Goal: Information Seeking & Learning: Find specific page/section

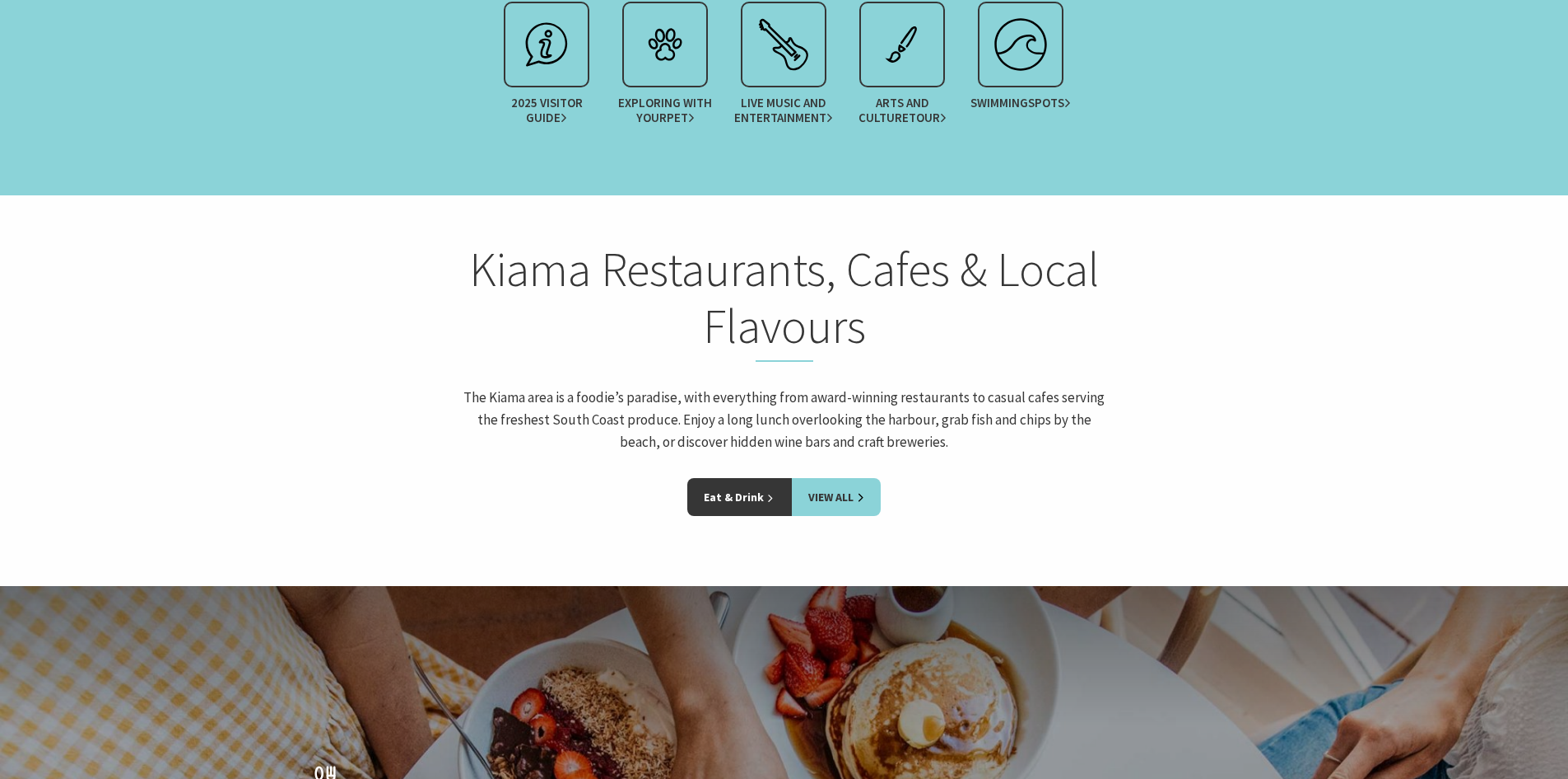
scroll to position [2307, 0]
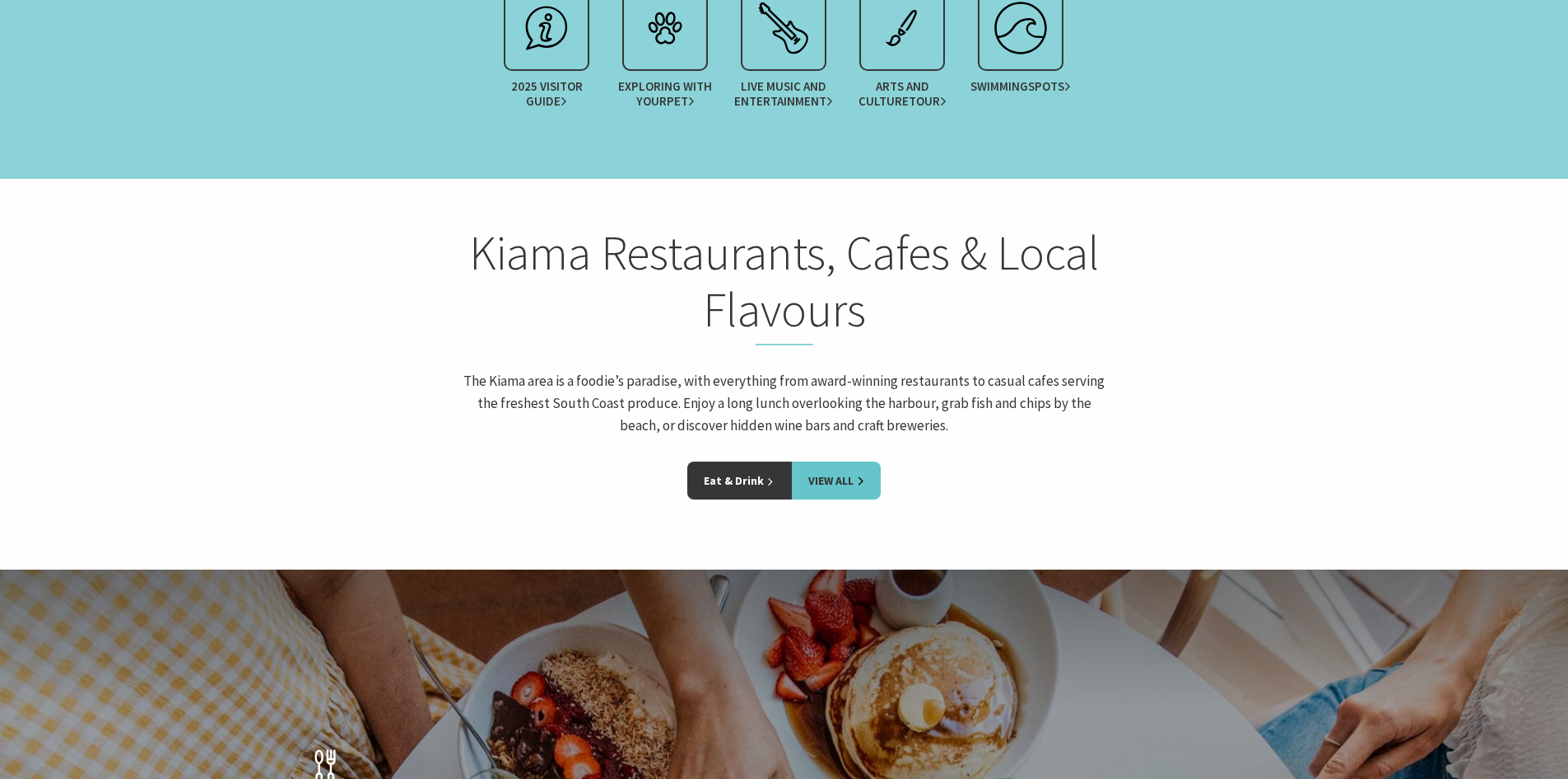
click at [843, 461] on link "View All" at bounding box center [836, 480] width 89 height 38
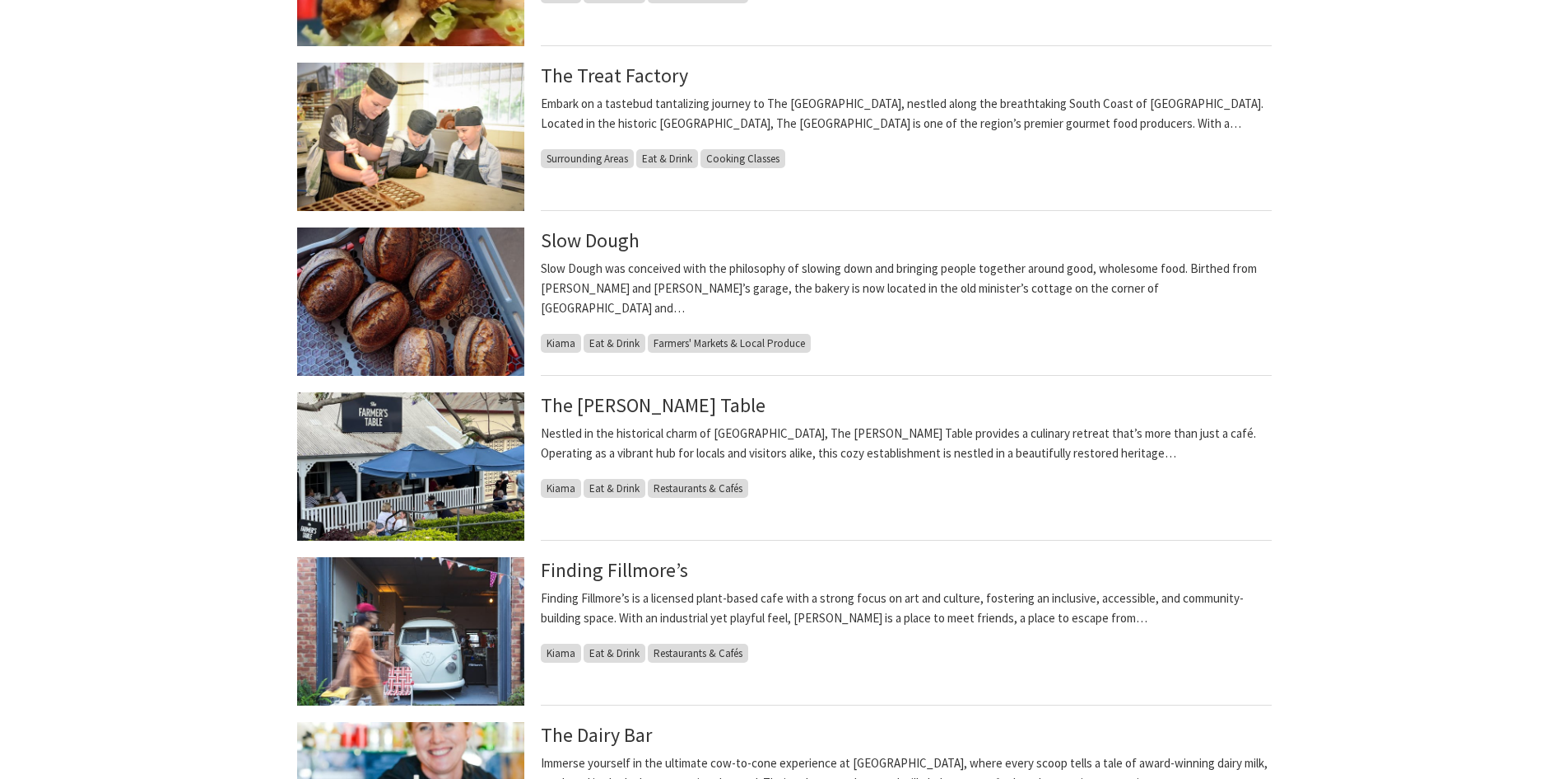
scroll to position [1071, 0]
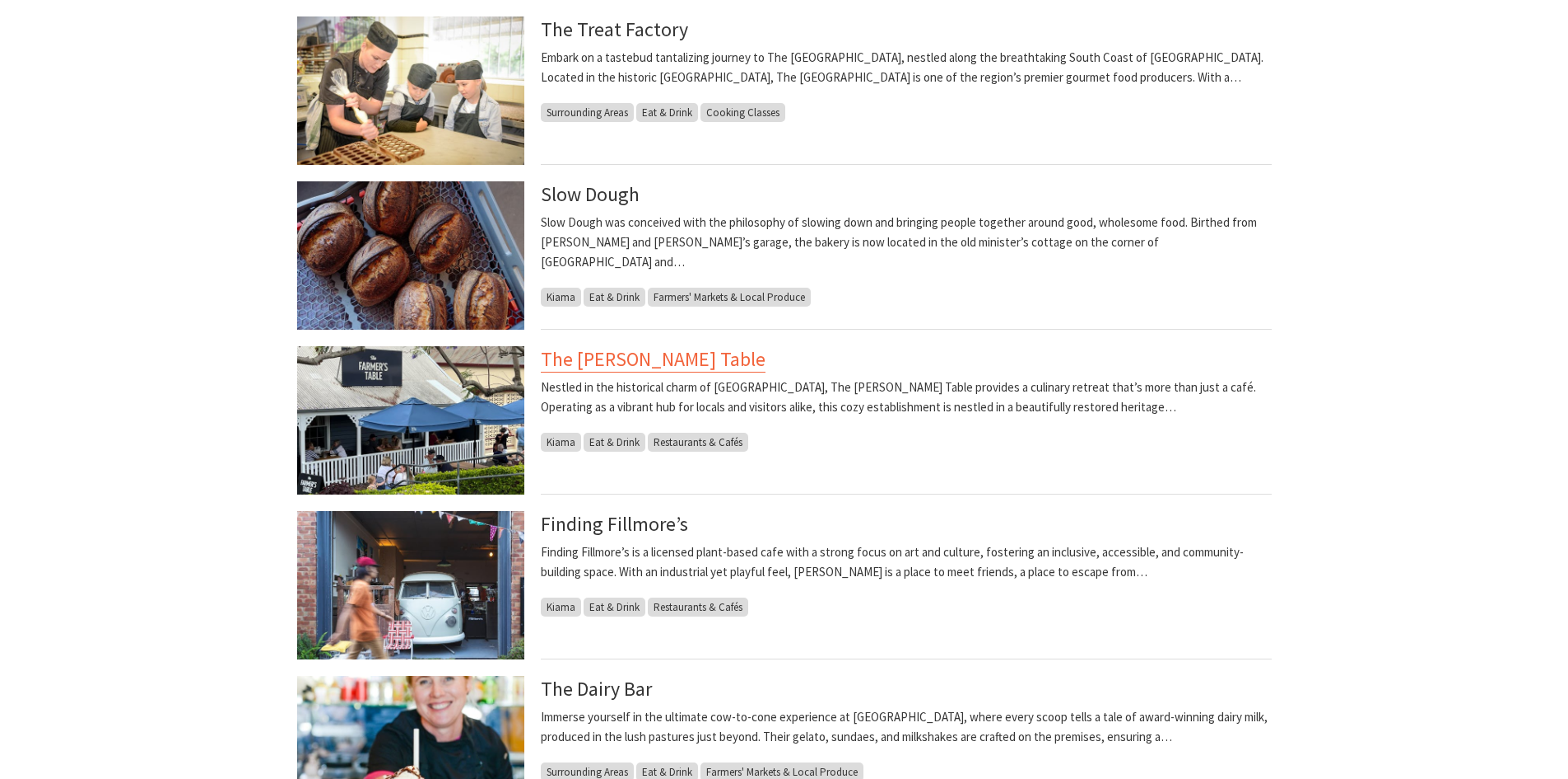
click at [598, 358] on link "The [PERSON_NAME] Table" at bounding box center [653, 359] width 225 height 26
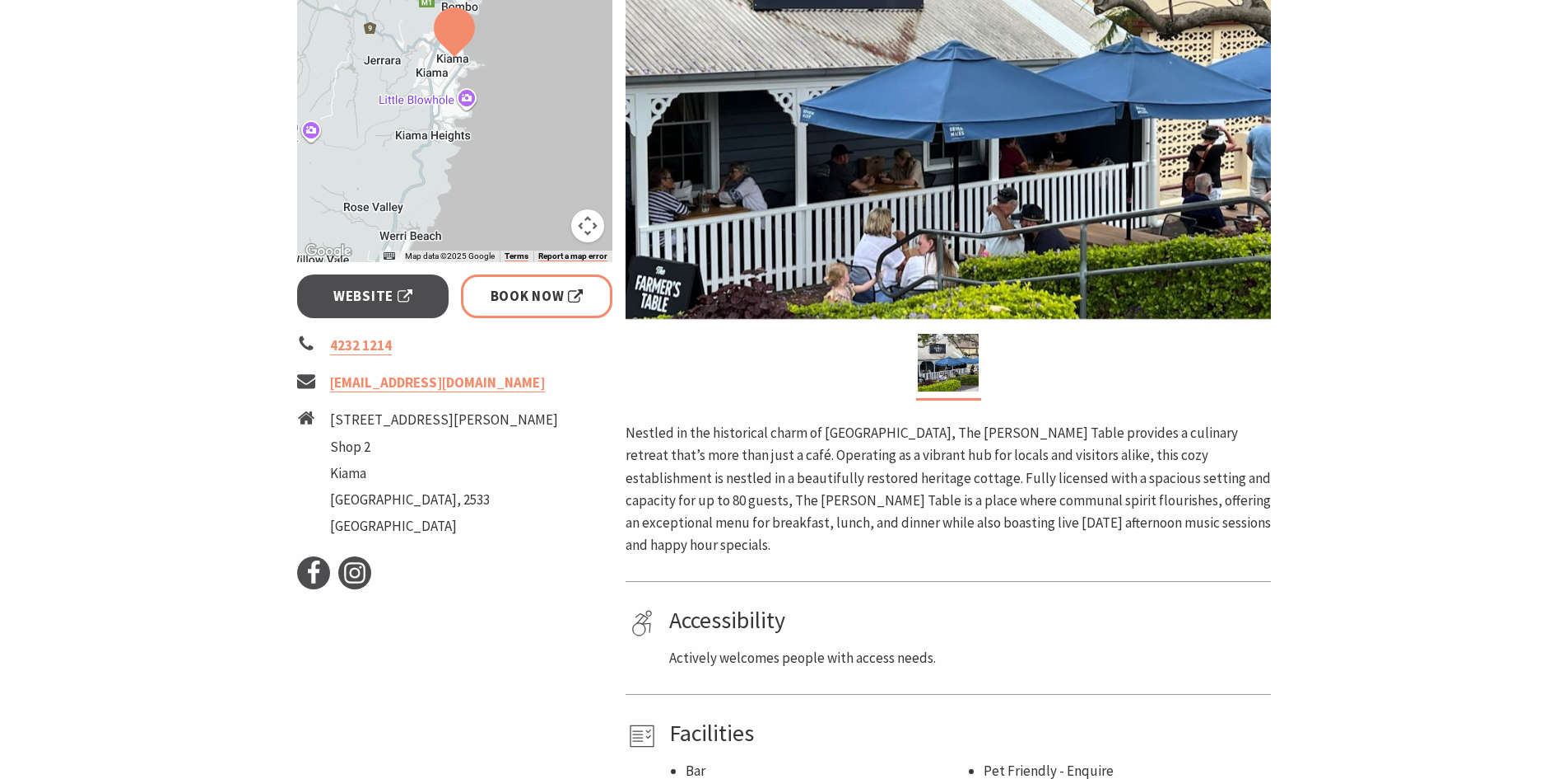
scroll to position [330, 0]
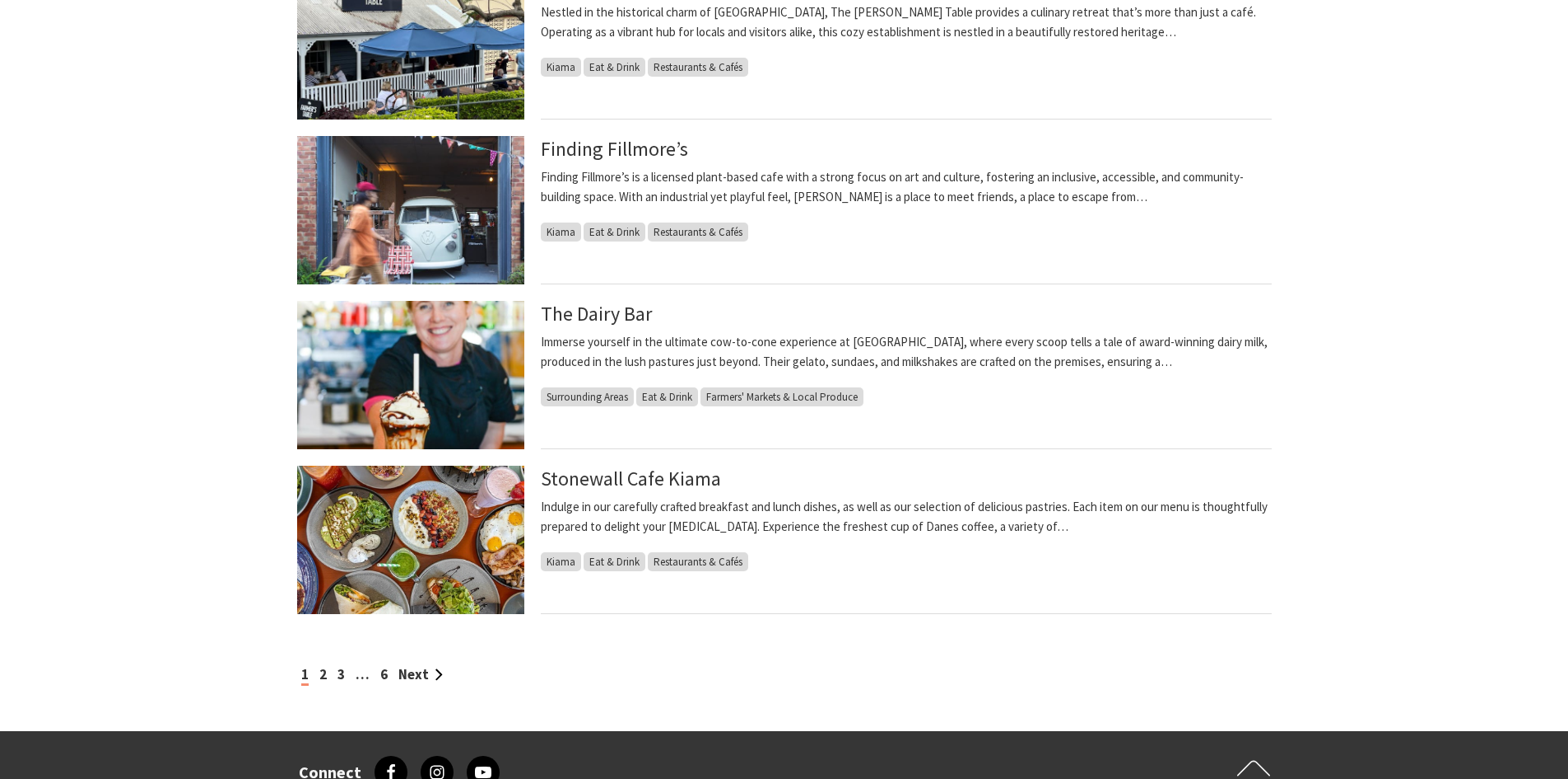
scroll to position [1483, 0]
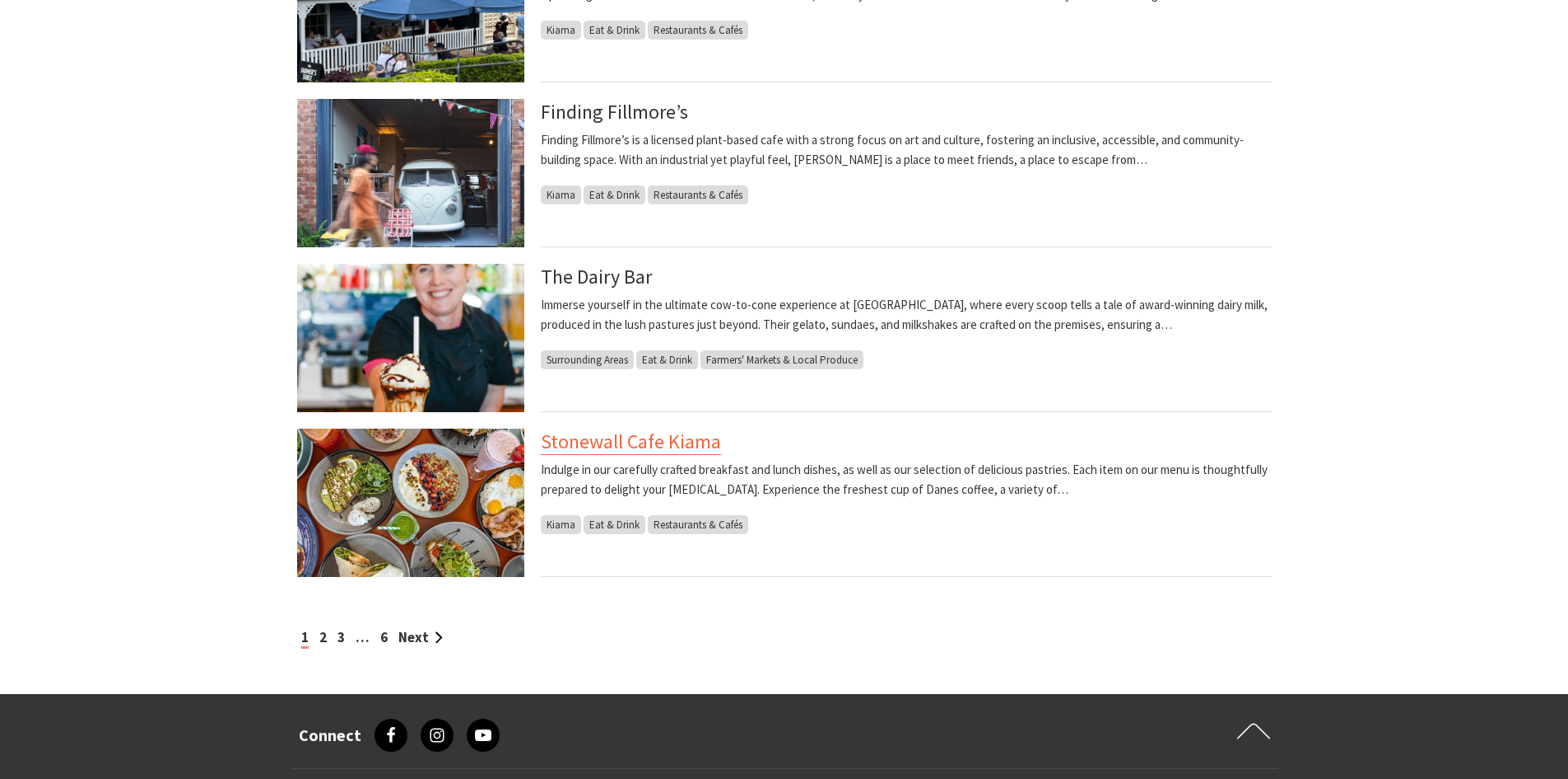
click at [580, 449] on link "Stonewall Cafe Kiama" at bounding box center [631, 441] width 181 height 26
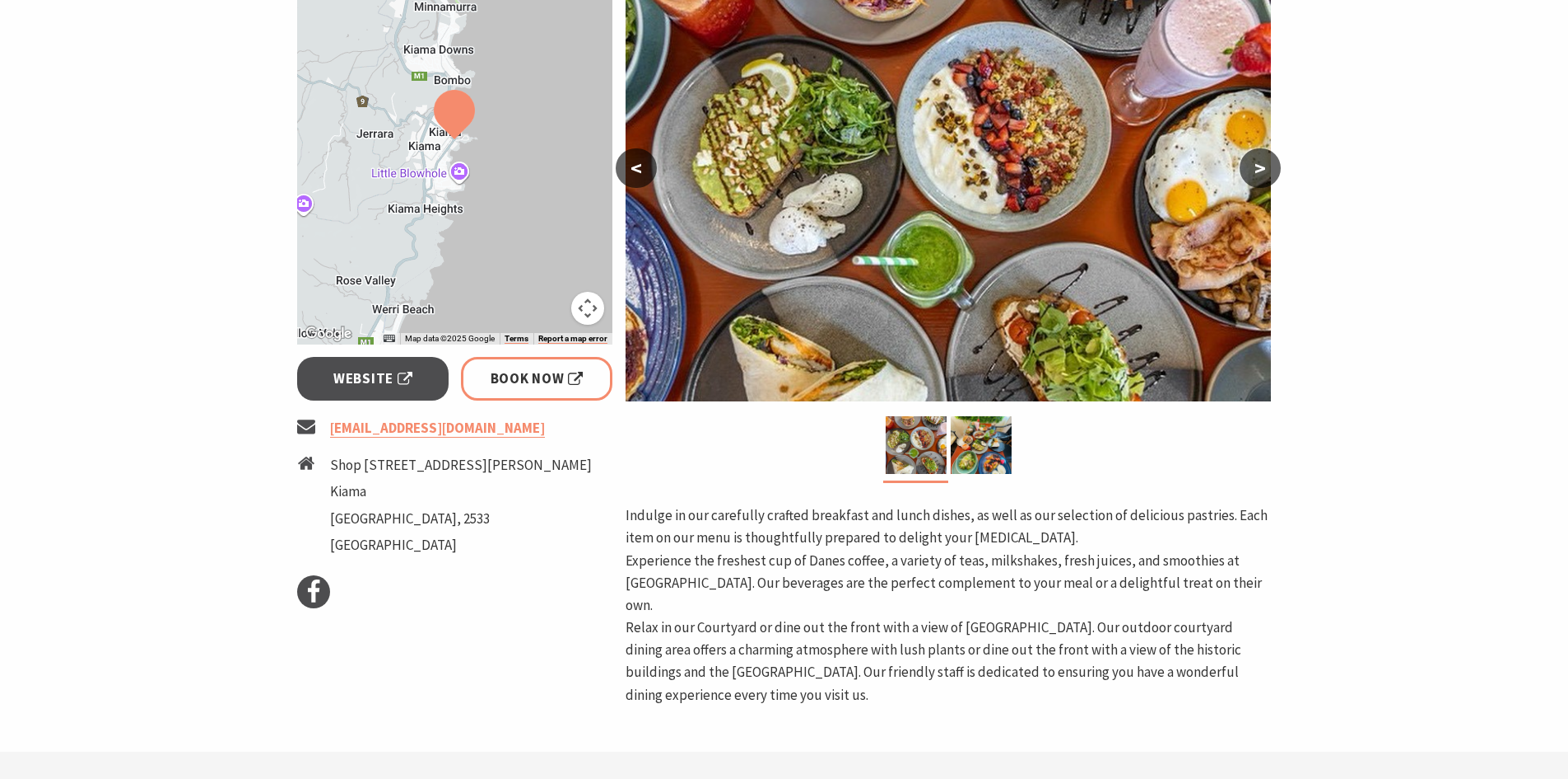
scroll to position [247, 0]
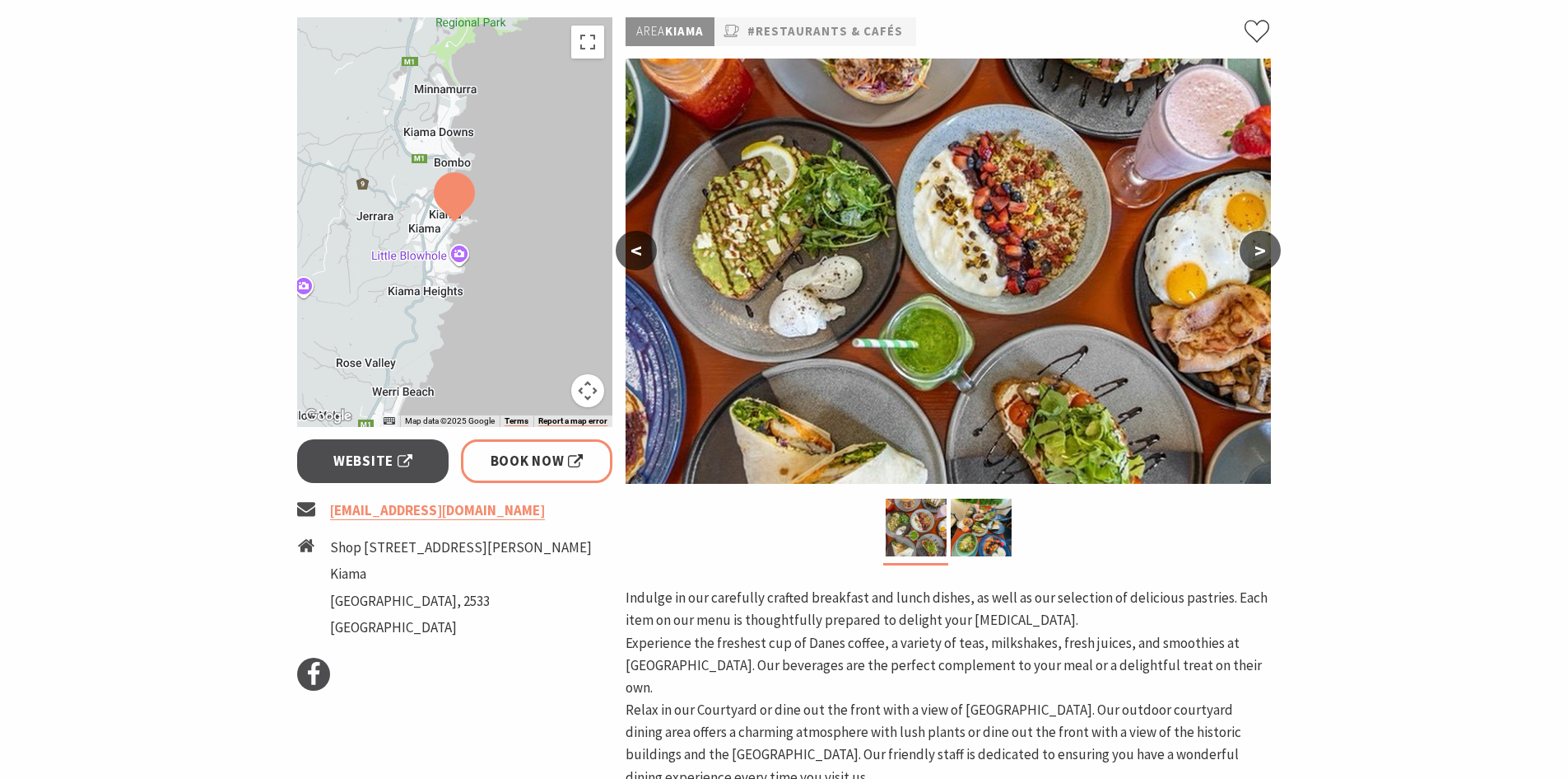
click at [437, 235] on div at bounding box center [455, 222] width 316 height 409
click at [364, 456] on span "Website" at bounding box center [372, 460] width 79 height 22
